Goal: Navigation & Orientation: Find specific page/section

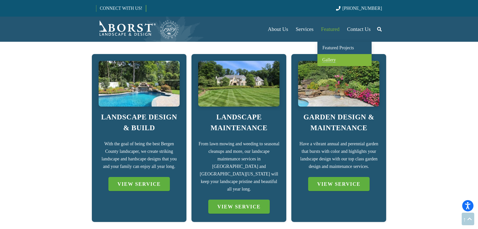
click at [328, 61] on span "Gallery" at bounding box center [330, 59] width 14 height 5
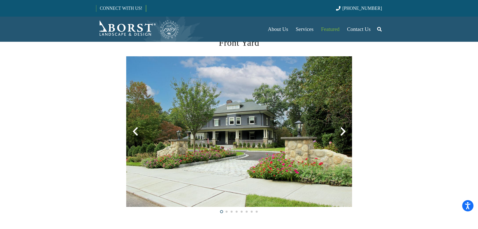
scroll to position [100, 0]
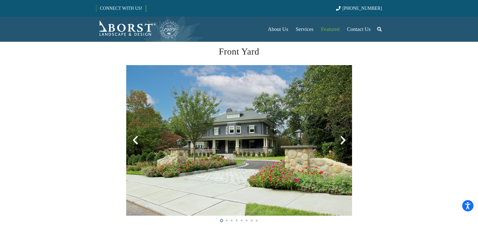
click at [341, 141] on div at bounding box center [343, 140] width 18 height 18
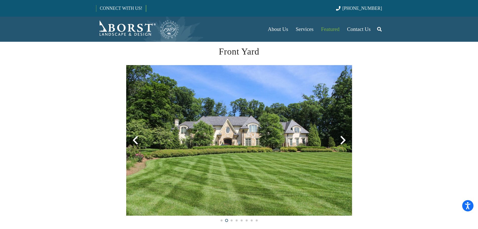
click at [126, 112] on img at bounding box center [13, 140] width 226 height 150
click at [126, 114] on img at bounding box center [13, 140] width 226 height 150
click at [126, 142] on img at bounding box center [13, 140] width 226 height 150
click at [126, 131] on img at bounding box center [13, 140] width 226 height 150
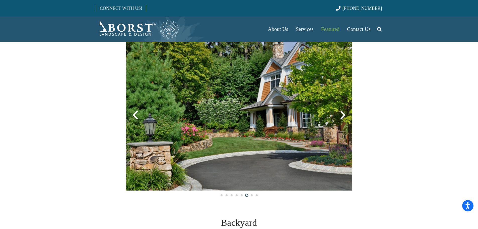
click at [231, 194] on div at bounding box center [231, 195] width 5 height 5
click at [226, 195] on span at bounding box center [227, 195] width 2 height 2
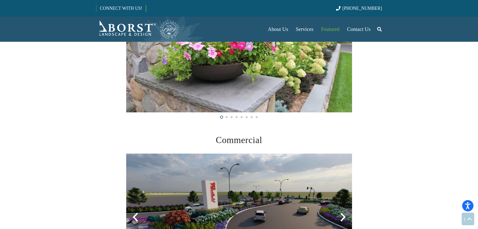
scroll to position [1257, 0]
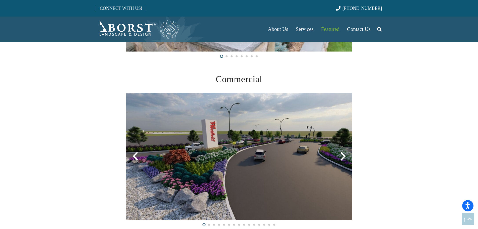
click at [340, 159] on div at bounding box center [343, 156] width 18 height 18
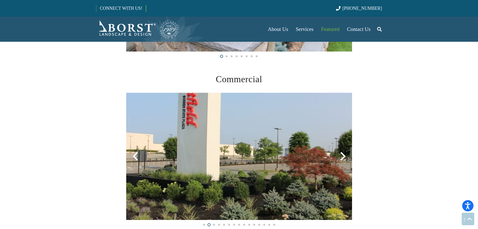
scroll to position [1282, 0]
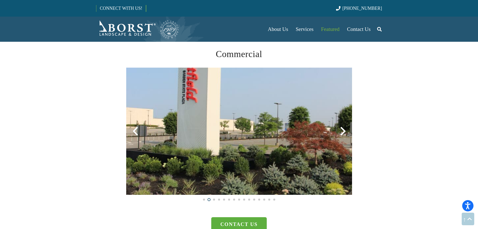
click at [343, 130] on div at bounding box center [343, 131] width 18 height 18
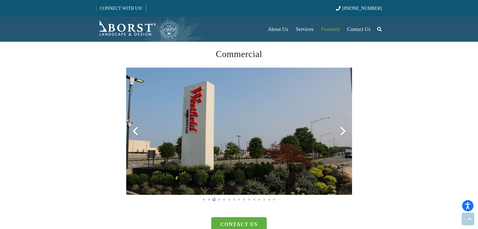
click at [343, 130] on div at bounding box center [343, 131] width 18 height 18
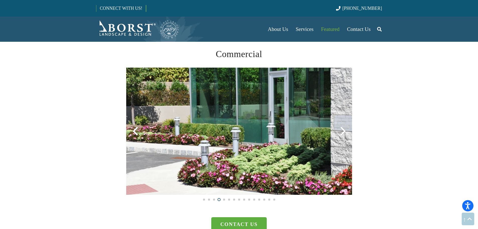
click at [343, 130] on div at bounding box center [343, 131] width 18 height 18
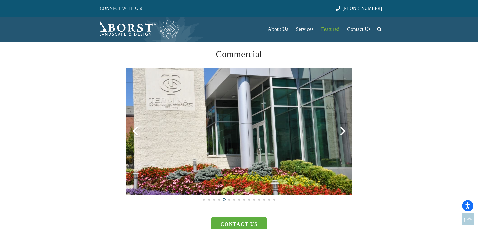
click at [343, 130] on div at bounding box center [343, 131] width 18 height 18
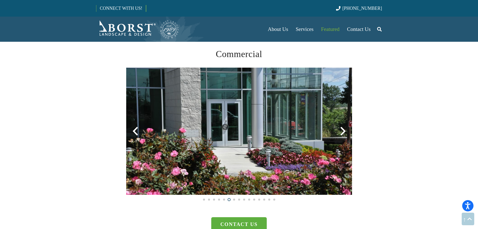
click at [343, 130] on div at bounding box center [343, 131] width 18 height 18
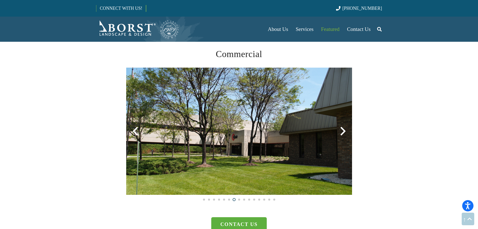
click at [343, 130] on div at bounding box center [343, 131] width 18 height 18
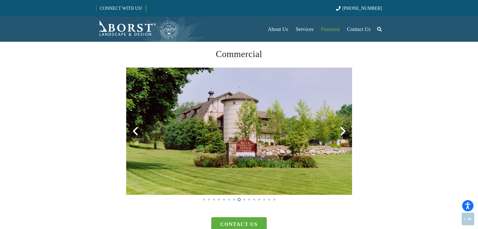
click at [343, 130] on div at bounding box center [343, 131] width 18 height 18
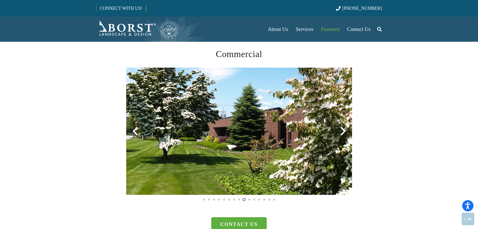
click at [343, 130] on div at bounding box center [343, 131] width 18 height 18
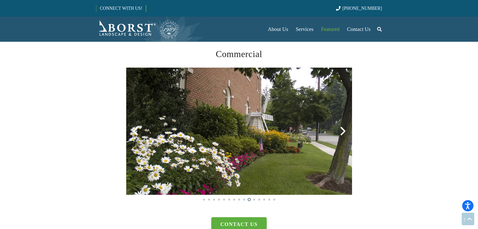
click at [343, 130] on div at bounding box center [343, 131] width 18 height 18
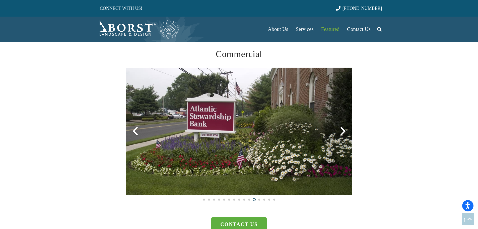
click at [343, 130] on div at bounding box center [343, 131] width 18 height 18
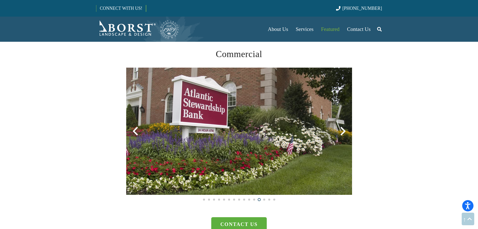
click at [343, 131] on div at bounding box center [343, 131] width 18 height 18
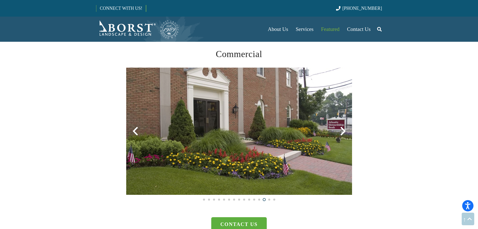
click at [343, 131] on div at bounding box center [343, 131] width 18 height 18
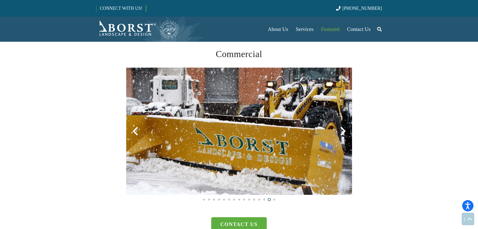
click at [343, 131] on div at bounding box center [343, 131] width 18 height 18
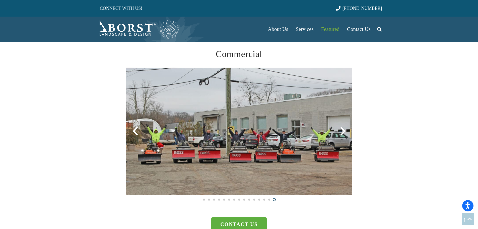
click at [343, 131] on div at bounding box center [343, 131] width 18 height 18
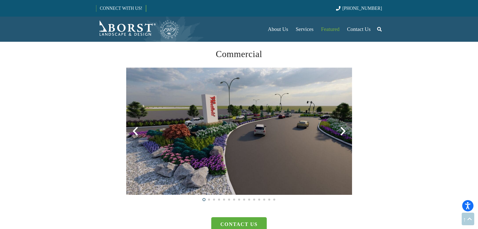
click at [345, 133] on div at bounding box center [343, 131] width 18 height 18
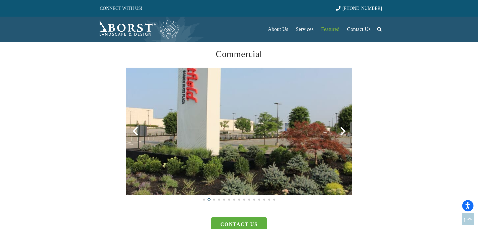
click at [342, 129] on div at bounding box center [343, 131] width 18 height 18
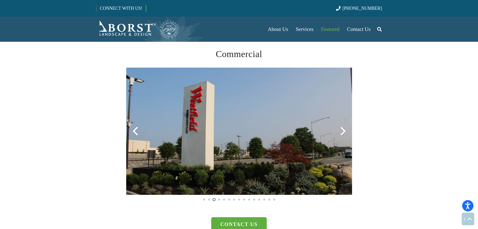
click at [342, 129] on div at bounding box center [343, 131] width 18 height 18
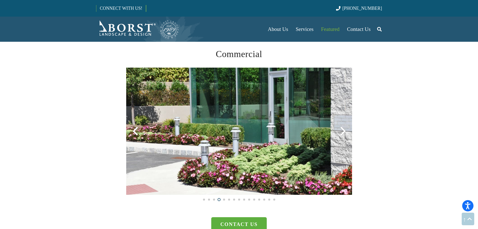
click at [342, 129] on div at bounding box center [343, 131] width 18 height 18
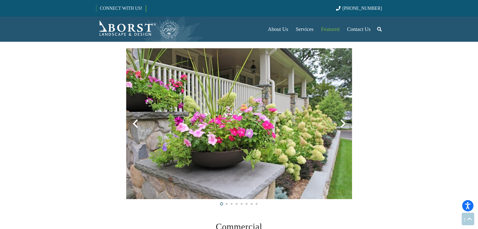
scroll to position [1106, 0]
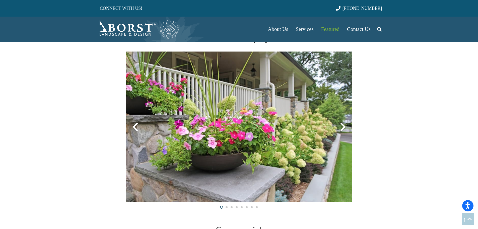
click at [345, 126] on div at bounding box center [343, 127] width 18 height 18
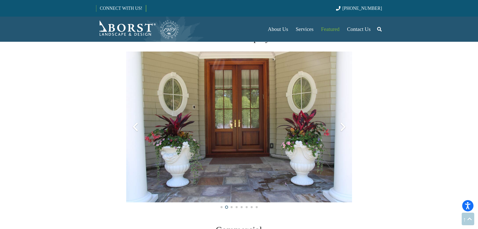
click at [345, 126] on div at bounding box center [343, 127] width 18 height 18
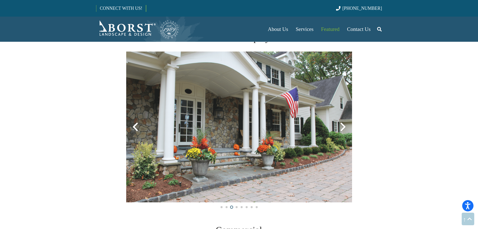
click at [137, 128] on div at bounding box center [135, 127] width 18 height 18
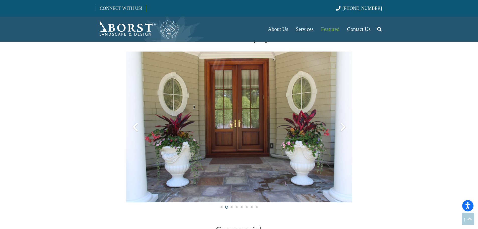
click at [343, 126] on div at bounding box center [343, 127] width 18 height 18
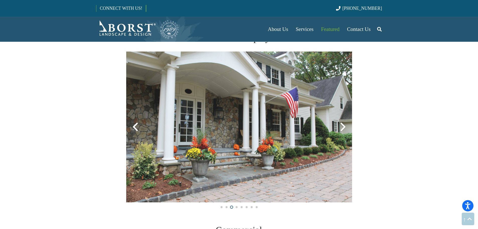
click at [343, 126] on div at bounding box center [343, 127] width 18 height 18
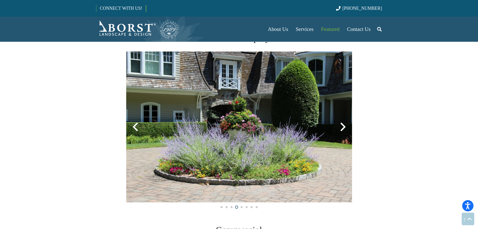
click at [343, 126] on div at bounding box center [343, 127] width 18 height 18
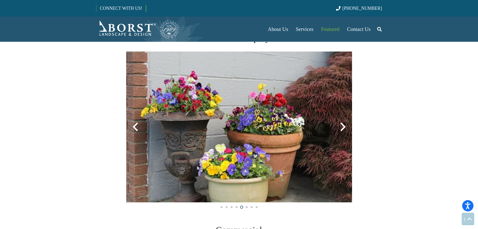
click at [343, 126] on div at bounding box center [343, 127] width 18 height 18
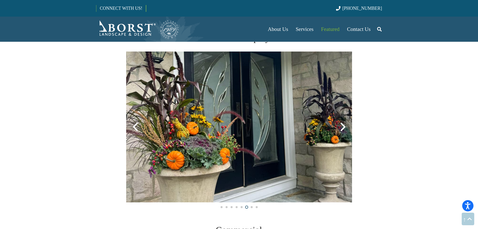
click at [343, 126] on div at bounding box center [343, 127] width 18 height 18
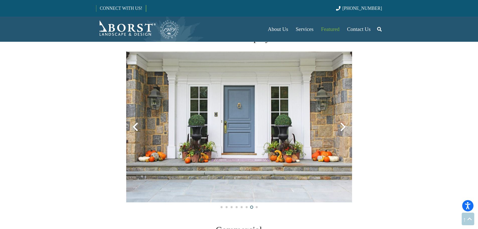
click at [343, 126] on div at bounding box center [343, 127] width 18 height 18
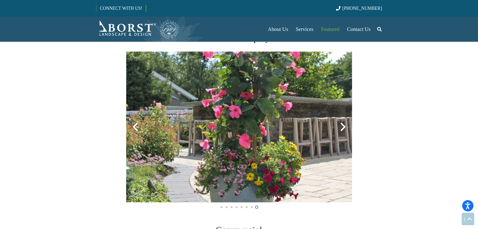
click at [343, 126] on div at bounding box center [343, 127] width 18 height 18
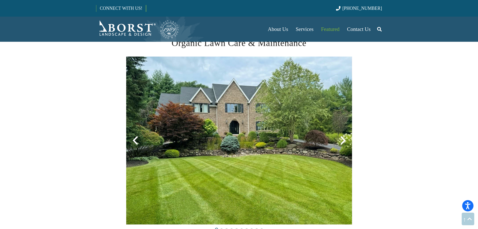
scroll to position [504, 0]
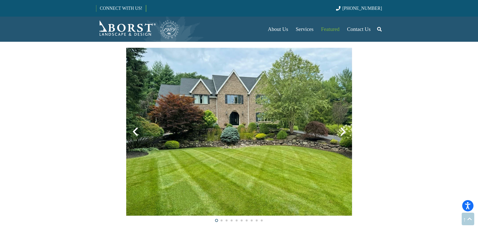
drag, startPoint x: 343, startPoint y: 130, endPoint x: 383, endPoint y: 142, distance: 41.7
click at [343, 130] on div at bounding box center [343, 132] width 18 height 18
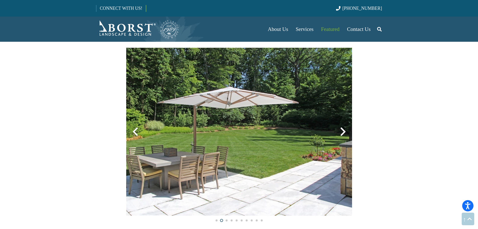
click at [343, 132] on div at bounding box center [343, 132] width 18 height 18
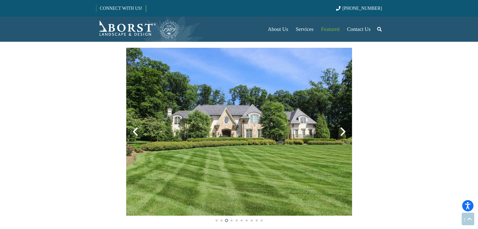
click at [343, 132] on div at bounding box center [343, 132] width 18 height 18
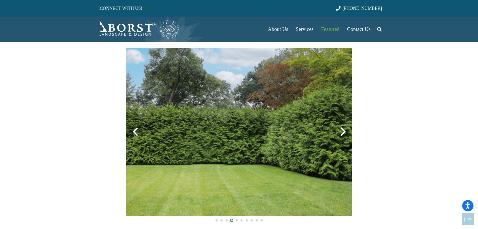
click at [343, 132] on div at bounding box center [343, 132] width 18 height 18
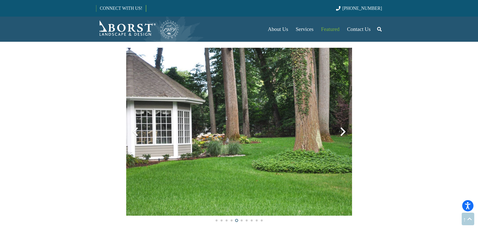
click at [343, 132] on div at bounding box center [343, 132] width 18 height 18
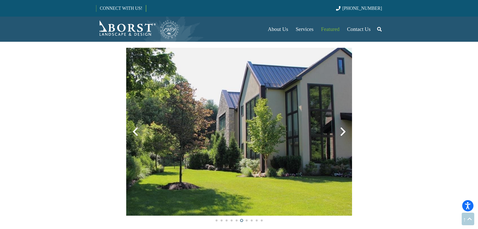
click at [343, 132] on div at bounding box center [343, 132] width 18 height 18
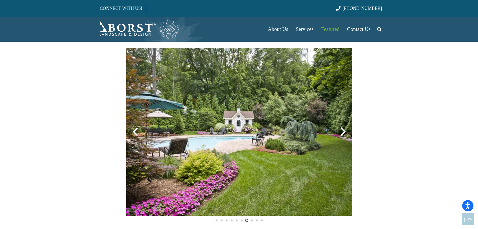
click at [343, 129] on div at bounding box center [343, 132] width 18 height 18
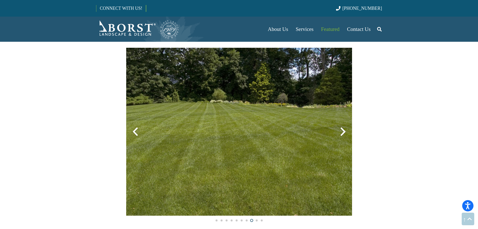
click at [343, 130] on div at bounding box center [343, 132] width 18 height 18
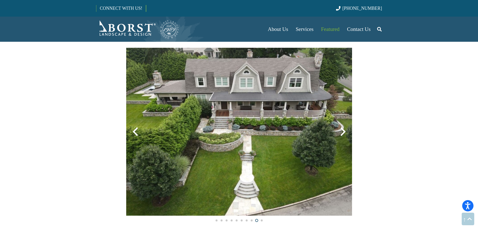
click at [343, 130] on div at bounding box center [343, 132] width 18 height 18
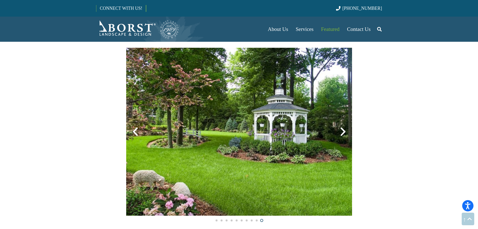
click at [343, 130] on div at bounding box center [343, 132] width 18 height 18
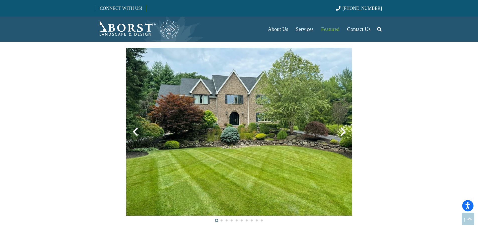
click at [343, 130] on div at bounding box center [343, 132] width 18 height 18
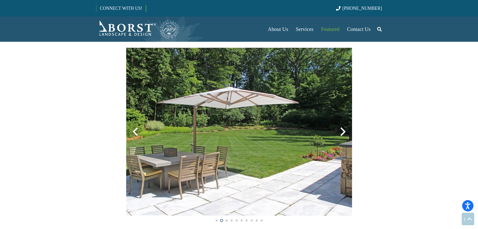
click at [343, 130] on div at bounding box center [343, 132] width 18 height 18
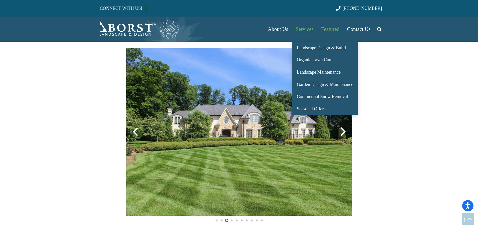
click at [305, 29] on span "Services" at bounding box center [305, 29] width 18 height 6
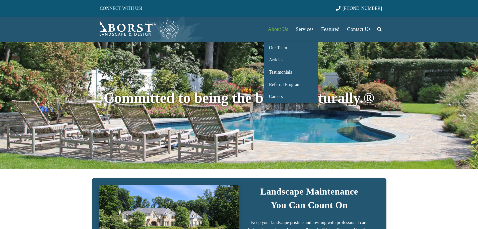
click at [283, 29] on span "About Us" at bounding box center [278, 29] width 20 height 6
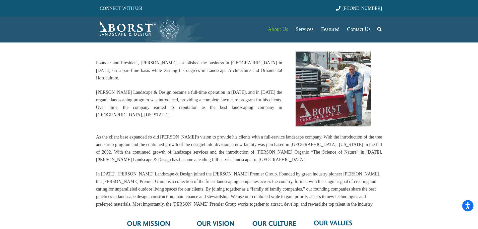
scroll to position [226, 0]
